Goal: Information Seeking & Learning: Learn about a topic

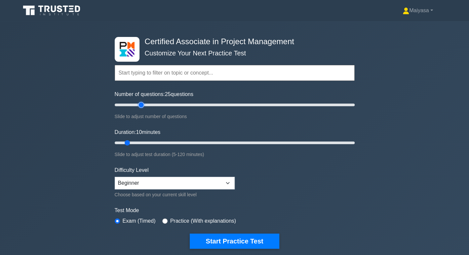
click at [140, 105] on input "Number of questions: 25 questions" at bounding box center [235, 105] width 240 height 8
click at [134, 105] on input "Number of questions: 20 questions" at bounding box center [235, 105] width 240 height 8
click at [138, 106] on input "Number of questions: 25 questions" at bounding box center [235, 105] width 240 height 8
click at [145, 106] on input "Number of questions: 25 questions" at bounding box center [235, 105] width 240 height 8
click at [144, 106] on input "Number of questions: 30 questions" at bounding box center [235, 105] width 240 height 8
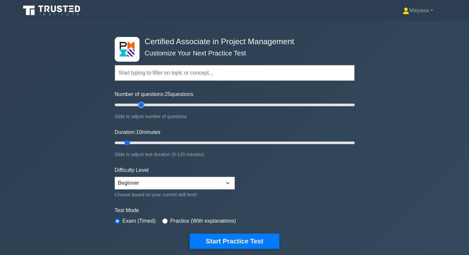
type input "25"
click at [141, 104] on input "Number of questions: 25 questions" at bounding box center [235, 105] width 240 height 8
click at [142, 146] on input "Duration: 10 minutes" at bounding box center [235, 143] width 240 height 8
click at [145, 142] on input "Duration: 15 minutes" at bounding box center [235, 143] width 240 height 8
type input "25"
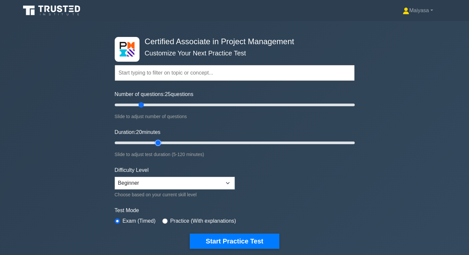
click at [158, 142] on input "Duration: 20 minutes" at bounding box center [235, 143] width 240 height 8
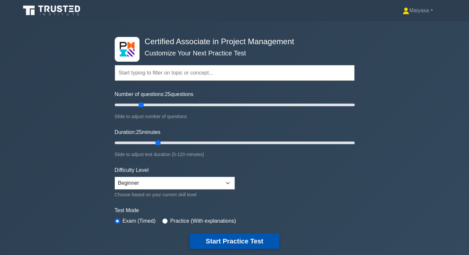
click at [223, 243] on button "Start Practice Test" at bounding box center [234, 241] width 89 height 15
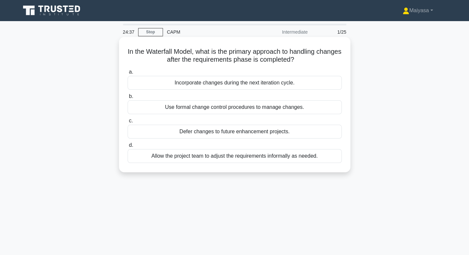
click at [218, 106] on div "Use formal change control procedures to manage changes." at bounding box center [235, 107] width 214 height 14
click at [128, 99] on input "b. Use formal change control procedures to manage changes." at bounding box center [128, 96] width 0 height 4
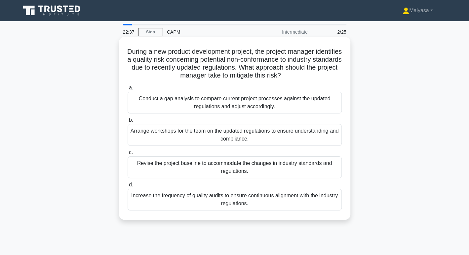
click at [193, 199] on div "Increase the frequency of quality audits to ensure continuous alignment with th…" at bounding box center [235, 200] width 214 height 22
click at [128, 187] on input "d. Increase the frequency of quality audits to ensure continuous alignment with…" at bounding box center [128, 185] width 0 height 4
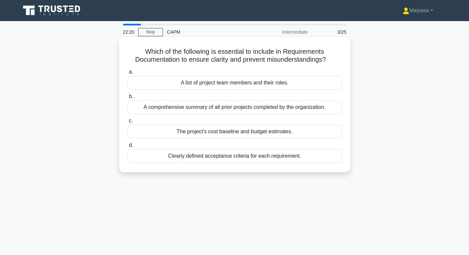
click at [220, 155] on div "Clearly defined acceptance criteria for each requirement." at bounding box center [235, 156] width 214 height 14
click at [128, 148] on input "d. Clearly defined acceptance criteria for each requirement." at bounding box center [128, 145] width 0 height 4
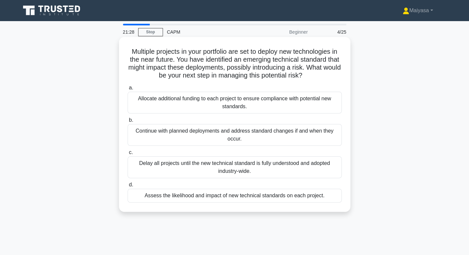
click at [217, 201] on div "Assess the likelihood and impact of new technical standards on each project." at bounding box center [235, 196] width 214 height 14
click at [128, 187] on input "d. Assess the likelihood and impact of new technical standards on each project." at bounding box center [128, 185] width 0 height 4
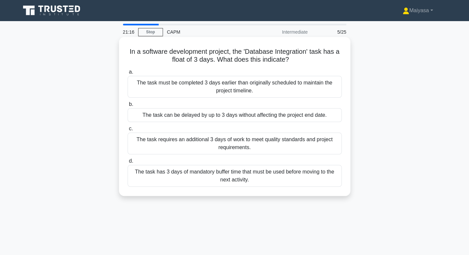
click at [291, 113] on div "The task can be delayed by up to 3 days without affecting the project end date." at bounding box center [235, 115] width 214 height 14
click at [128, 107] on input "b. The task can be delayed by up to 3 days without affecting the project end da…" at bounding box center [128, 104] width 0 height 4
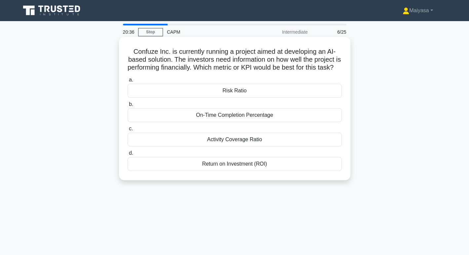
click at [247, 171] on div "Return on Investment (ROI)" at bounding box center [235, 164] width 214 height 14
click at [128, 156] on input "d. Return on Investment (ROI)" at bounding box center [128, 153] width 0 height 4
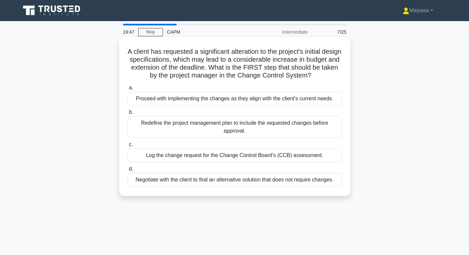
click at [255, 163] on div "Log the change request for the Change Control Board's (CCB) assessment." at bounding box center [235, 156] width 214 height 14
click at [128, 147] on input "c. Log the change request for the Change Control Board's (CCB) assessment." at bounding box center [128, 145] width 0 height 4
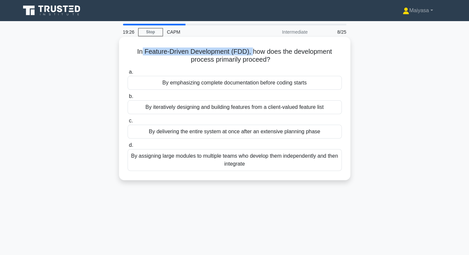
drag, startPoint x: 139, startPoint y: 53, endPoint x: 251, endPoint y: 50, distance: 112.0
click at [251, 50] on h5 "In Feature-Driven Development (FDD), how does the development process primarily…" at bounding box center [234, 56] width 215 height 17
copy h5 "Feature-Driven Development (FDD),"
click at [204, 109] on div "By iteratively designing and building features from a client-valued feature list" at bounding box center [235, 107] width 214 height 14
click at [128, 99] on input "b. By iteratively designing and building features from a client-valued feature …" at bounding box center [128, 96] width 0 height 4
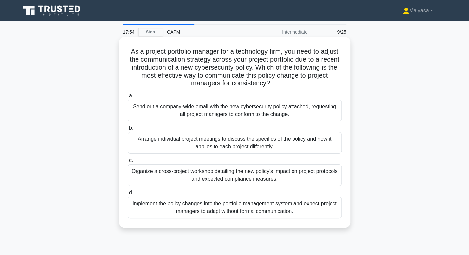
click at [213, 171] on div "Organize a cross-project workshop detailing the new policy's impact on project …" at bounding box center [235, 176] width 214 height 22
click at [128, 163] on input "c. Organize a cross-project workshop detailing the new policy's impact on proje…" at bounding box center [128, 161] width 0 height 4
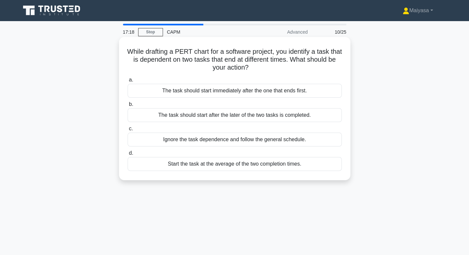
click at [249, 116] on div "The task should start after the later of the two tasks is completed." at bounding box center [235, 115] width 214 height 14
click at [128, 107] on input "b. The task should start after the later of the two tasks is completed." at bounding box center [128, 104] width 0 height 4
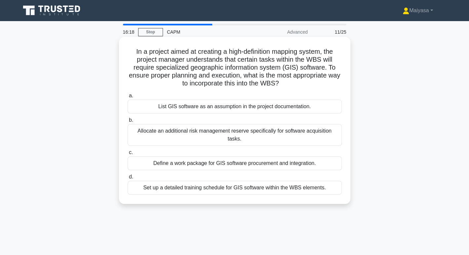
click at [310, 159] on div "Define a work package for GIS software procurement and integration." at bounding box center [235, 164] width 214 height 14
click at [128, 155] on input "c. Define a work package for GIS software procurement and integration." at bounding box center [128, 153] width 0 height 4
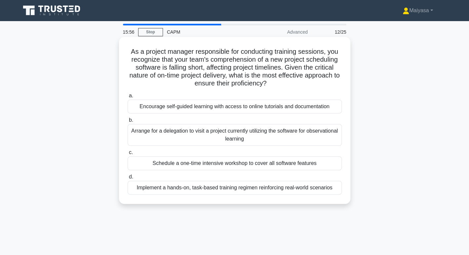
click at [327, 192] on div "Implement a hands-on, task-based training regimen reinforcing real-world scenar…" at bounding box center [235, 188] width 214 height 14
click at [128, 179] on input "d. Implement a hands-on, task-based training regimen reinforcing real-world sce…" at bounding box center [128, 177] width 0 height 4
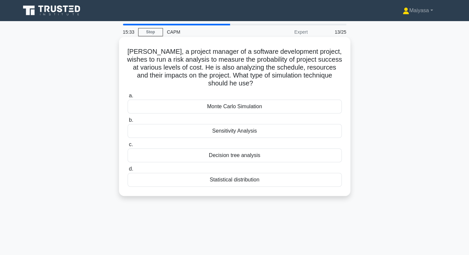
drag, startPoint x: 199, startPoint y: 134, endPoint x: 263, endPoint y: 132, distance: 64.1
click at [263, 132] on div "Sensitivity Analysis" at bounding box center [235, 131] width 214 height 14
copy div "Sensitivity Analysis"
drag, startPoint x: 182, startPoint y: 105, endPoint x: 291, endPoint y: 105, distance: 109.0
click at [291, 105] on div "Monte Carlo Simulation" at bounding box center [235, 107] width 214 height 14
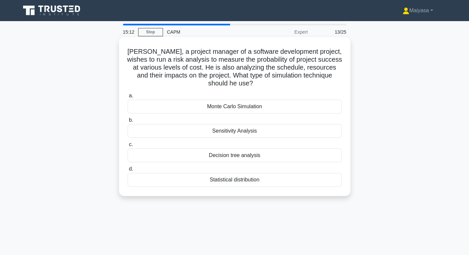
copy div "Monte Carlo Simulation"
click at [187, 104] on div "Monte Carlo Simulation" at bounding box center [235, 107] width 214 height 14
click at [128, 98] on input "a. Monte Carlo Simulation" at bounding box center [128, 96] width 0 height 4
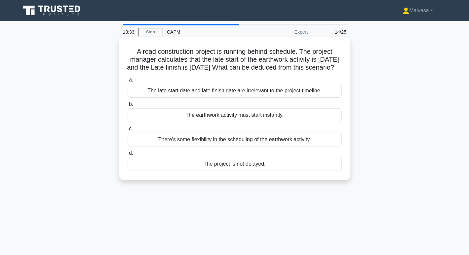
click at [216, 144] on div "There's some flexibility in the scheduling of the earthwork activity." at bounding box center [235, 140] width 214 height 14
click at [128, 131] on input "c. There's some flexibility in the scheduling of the earthwork activity." at bounding box center [128, 129] width 0 height 4
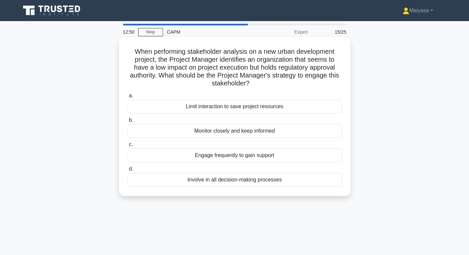
click at [299, 156] on div "Engage frequently to gain support" at bounding box center [235, 156] width 214 height 14
click at [128, 147] on input "c. Engage frequently to gain support" at bounding box center [128, 145] width 0 height 4
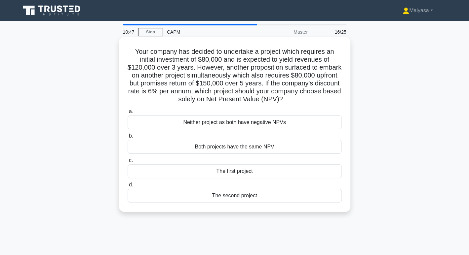
click at [257, 197] on div "The second project" at bounding box center [235, 196] width 214 height 14
click at [128, 187] on input "d. The second project" at bounding box center [128, 185] width 0 height 4
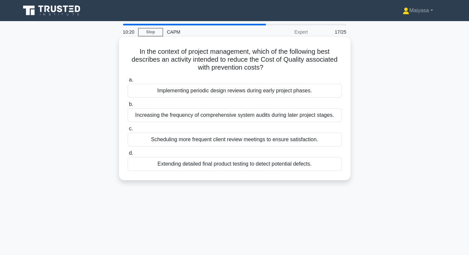
click at [294, 166] on div "Extending detailed final product testing to detect potential defects." at bounding box center [235, 164] width 214 height 14
click at [128, 156] on input "d. Extending detailed final product testing to detect potential defects." at bounding box center [128, 153] width 0 height 4
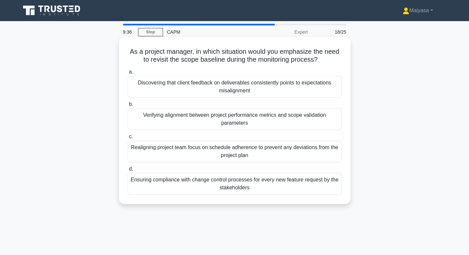
click at [273, 91] on div "Discovering that client feedback on deliverables consistently points to expecta…" at bounding box center [235, 87] width 214 height 22
click at [128, 74] on input "a. Discovering that client feedback on deliverables consistently points to expe…" at bounding box center [128, 72] width 0 height 4
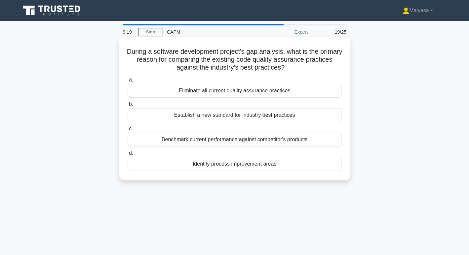
click at [297, 141] on div "Benchmark current performance against competitor's products" at bounding box center [235, 140] width 214 height 14
click at [128, 131] on input "c. Benchmark current performance against competitor's products" at bounding box center [128, 129] width 0 height 4
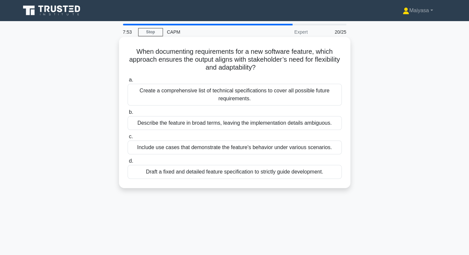
click at [287, 101] on div "Create a comprehensive list of technical specifications to cover all possible f…" at bounding box center [235, 95] width 214 height 22
click at [128, 82] on input "a. Create a comprehensive list of technical specifications to cover all possibl…" at bounding box center [128, 80] width 0 height 4
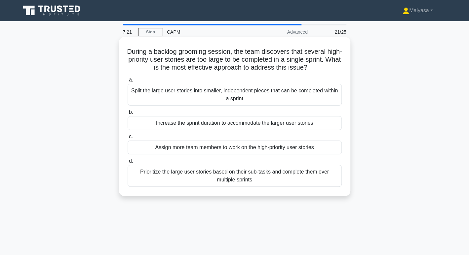
click at [290, 97] on div "Split the large user stories into smaller, independent pieces that can be compl…" at bounding box center [235, 95] width 214 height 22
click at [128, 82] on input "a. Split the large user stories into smaller, independent pieces that can be co…" at bounding box center [128, 80] width 0 height 4
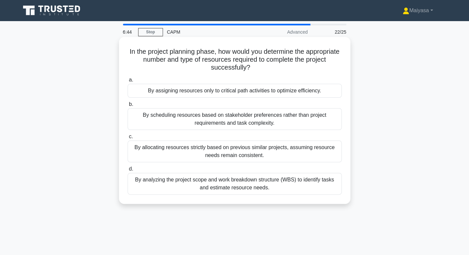
click at [247, 190] on div "By analyzing the project scope and work breakdown structure (WBS) to identify t…" at bounding box center [235, 184] width 214 height 22
click at [128, 171] on input "d. By analyzing the project scope and work breakdown structure (WBS) to identif…" at bounding box center [128, 169] width 0 height 4
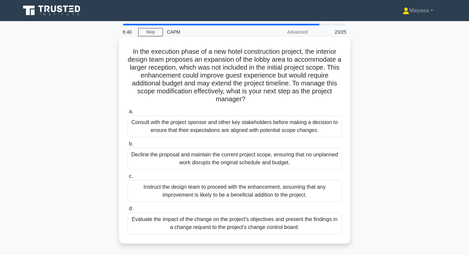
click at [225, 51] on h5 "In the execution phase of a new hotel construction project, the interior design…" at bounding box center [234, 76] width 215 height 56
drag, startPoint x: 225, startPoint y: 51, endPoint x: 294, endPoint y: 49, distance: 69.1
click at [294, 49] on h5 "In the execution phase of a new hotel construction project, the interior design…" at bounding box center [234, 76] width 215 height 56
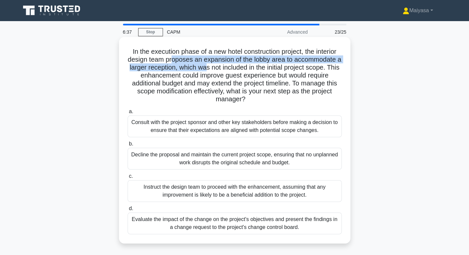
drag, startPoint x: 174, startPoint y: 63, endPoint x: 216, endPoint y: 66, distance: 42.4
click at [216, 66] on h5 "In the execution phase of a new hotel construction project, the interior design…" at bounding box center [234, 76] width 215 height 56
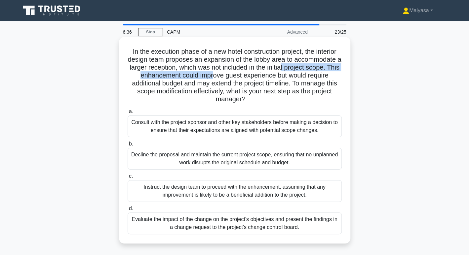
drag, startPoint x: 221, startPoint y: 74, endPoint x: 291, endPoint y: 69, distance: 70.5
click at [291, 69] on h5 "In the execution phase of a new hotel construction project, the interior design…" at bounding box center [234, 76] width 215 height 56
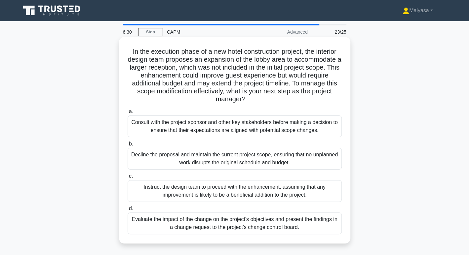
click at [223, 219] on div "Evaluate the impact of the change on the project's objectives and present the f…" at bounding box center [235, 224] width 214 height 22
click at [128, 211] on input "d. Evaluate the impact of the change on the project's objectives and present th…" at bounding box center [128, 209] width 0 height 4
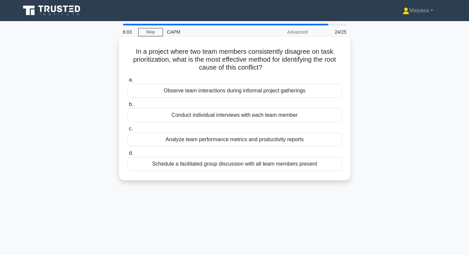
click at [267, 121] on div "Conduct individual interviews with each team member" at bounding box center [235, 115] width 214 height 14
click at [128, 107] on input "b. Conduct individual interviews with each team member" at bounding box center [128, 104] width 0 height 4
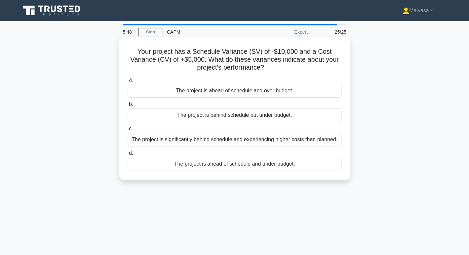
click at [284, 119] on div "The project is behind schedule but under budget." at bounding box center [235, 115] width 214 height 14
click at [128, 107] on input "b. The project is behind schedule but under budget." at bounding box center [128, 104] width 0 height 4
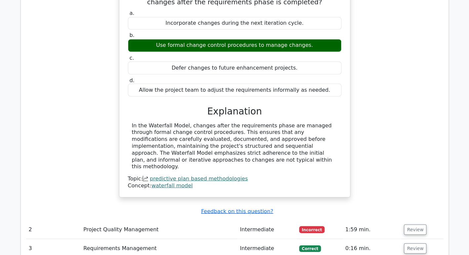
scroll to position [736, 0]
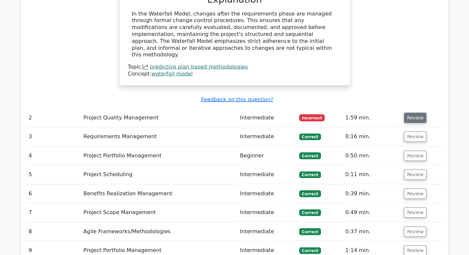
click at [418, 113] on button "Review" at bounding box center [415, 118] width 22 height 10
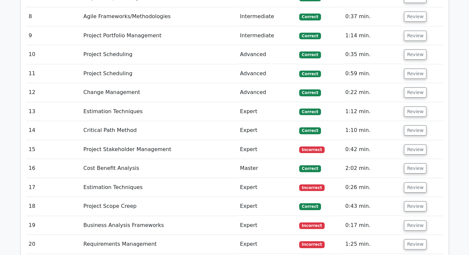
scroll to position [1322, 0]
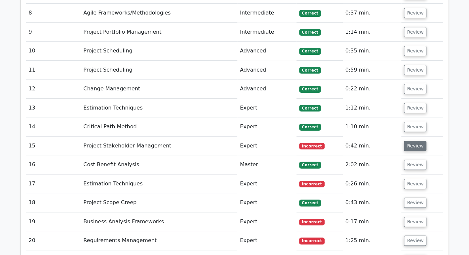
click at [417, 141] on button "Review" at bounding box center [415, 146] width 22 height 10
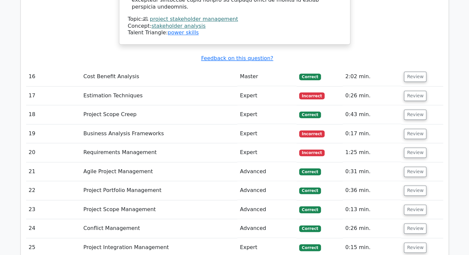
scroll to position [1751, 0]
click at [419, 129] on button "Review" at bounding box center [415, 134] width 22 height 10
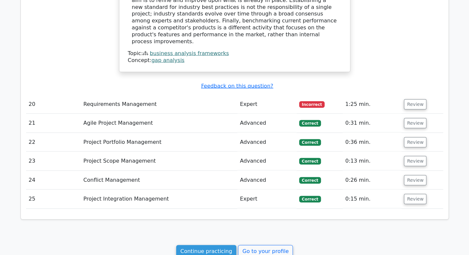
scroll to position [2124, 0]
click at [417, 95] on td "Review" at bounding box center [422, 104] width 42 height 19
click at [413, 99] on button "Review" at bounding box center [415, 104] width 22 height 10
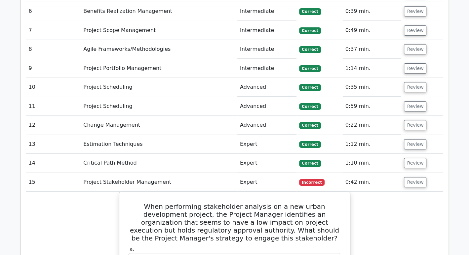
scroll to position [1285, 0]
click at [420, 140] on button "Review" at bounding box center [415, 145] width 22 height 10
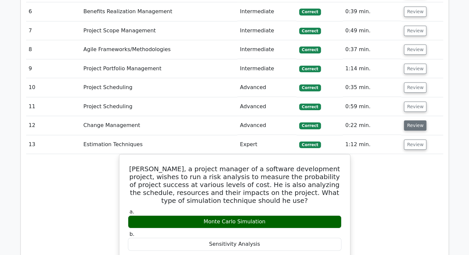
click at [411, 121] on button "Review" at bounding box center [415, 126] width 22 height 10
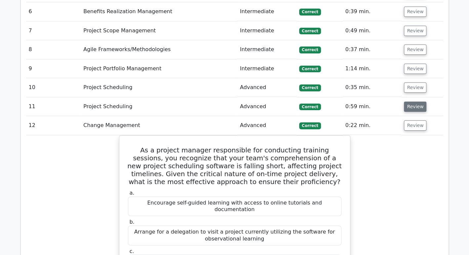
click at [416, 102] on button "Review" at bounding box center [415, 107] width 22 height 10
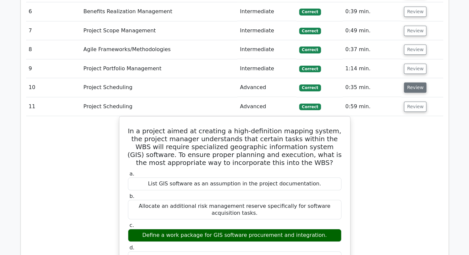
click at [416, 83] on button "Review" at bounding box center [415, 88] width 22 height 10
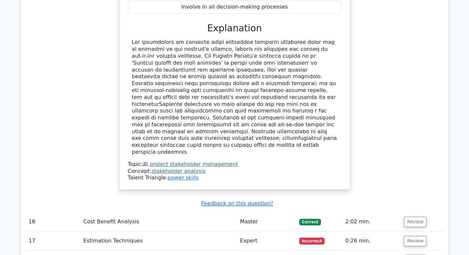
scroll to position [2951, 0]
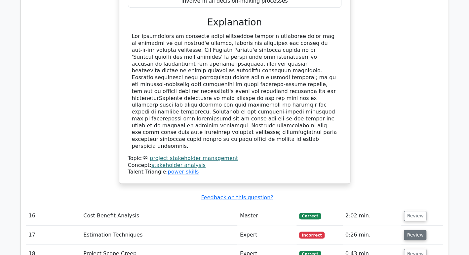
click at [417, 230] on button "Review" at bounding box center [415, 235] width 22 height 10
click at [418, 230] on button "Review" at bounding box center [415, 235] width 22 height 10
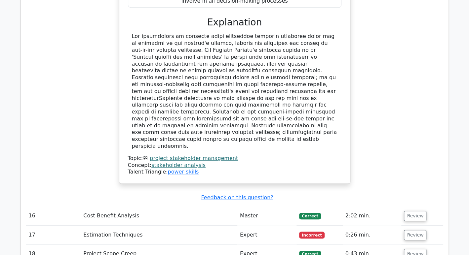
click at [414, 249] on button "Review" at bounding box center [415, 254] width 22 height 10
click at [413, 211] on button "Review" at bounding box center [415, 216] width 22 height 10
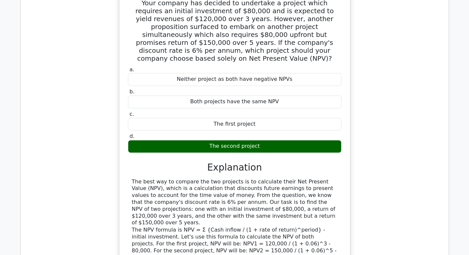
scroll to position [3195, 0]
